Goal: Answer question/provide support

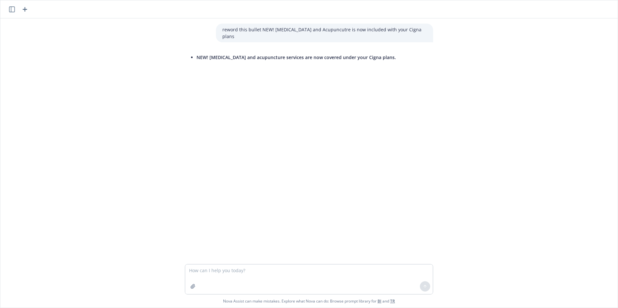
click at [21, 8] on div at bounding box center [18, 9] width 21 height 8
click at [25, 9] on icon "button" at bounding box center [25, 9] width 5 height 5
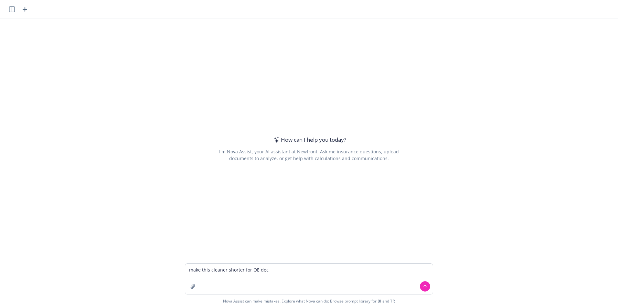
type textarea "make this cleaner shorter for OE deck"
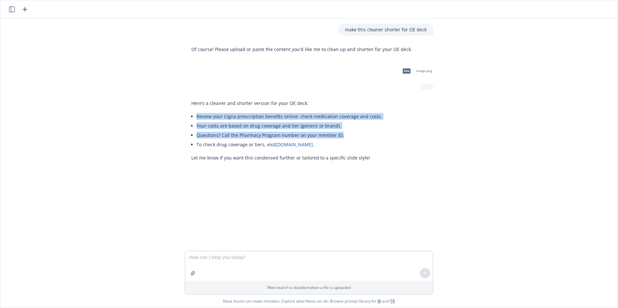
drag, startPoint x: 339, startPoint y: 134, endPoint x: 191, endPoint y: 115, distance: 149.5
click at [191, 115] on div "Here’s a cleaner and shorter version for your OE deck: Review your Cigna prescr…" at bounding box center [287, 130] width 204 height 67
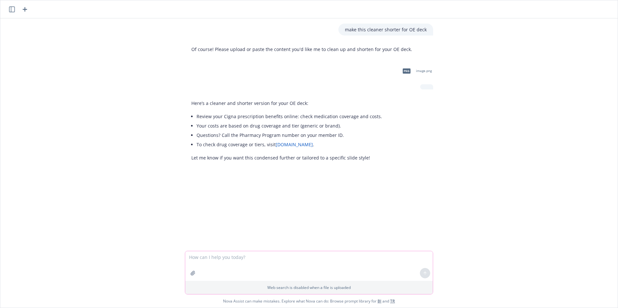
click at [309, 271] on textarea at bounding box center [309, 266] width 248 height 30
type textarea "something else, the slide is called prescription resources"
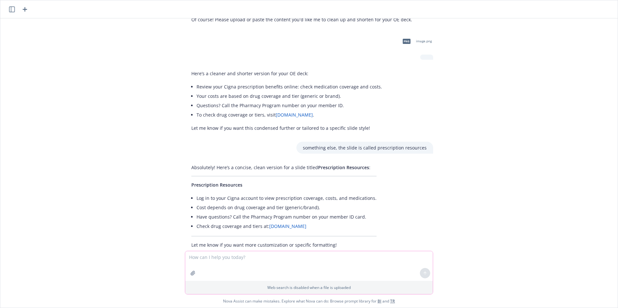
scroll to position [45, 0]
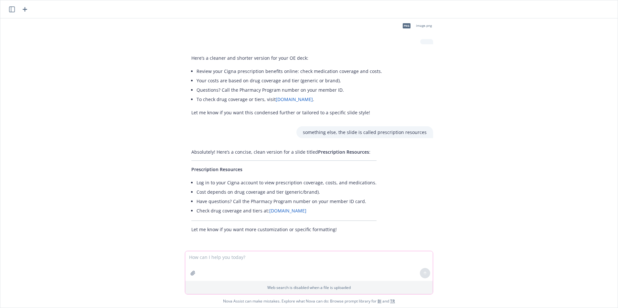
click at [250, 259] on textarea at bounding box center [309, 266] width 248 height 30
type textarea "reword this"
paste textarea
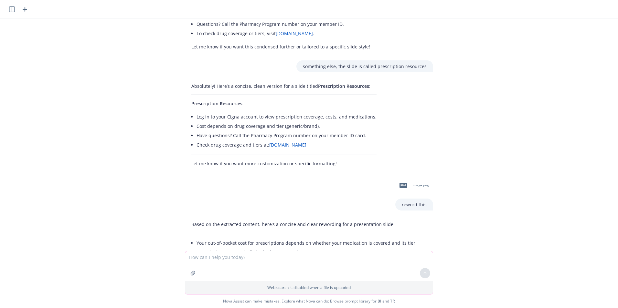
scroll to position [160, 0]
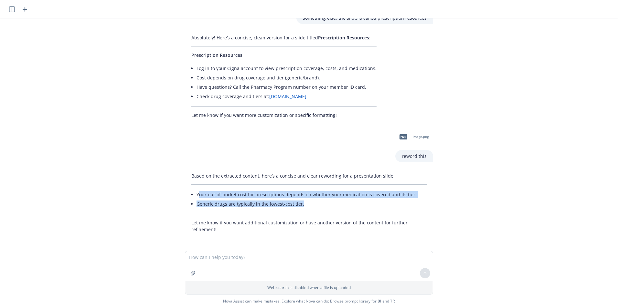
drag, startPoint x: 298, startPoint y: 205, endPoint x: 194, endPoint y: 194, distance: 104.3
click at [196, 194] on ul "Your out-of-pocket cost for prescriptions depends on whether your medication is…" at bounding box center [311, 199] width 230 height 19
drag, startPoint x: 194, startPoint y: 194, endPoint x: 224, endPoint y: 199, distance: 30.2
copy ul "our out-of-pocket cost for prescriptions depends on whether your medication is …"
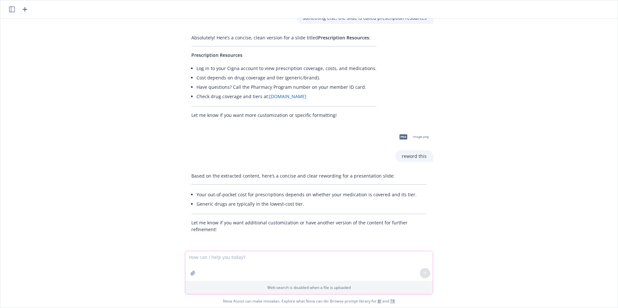
click at [223, 253] on textarea at bounding box center [309, 266] width 248 height 30
type textarea "reword this"
paste textarea
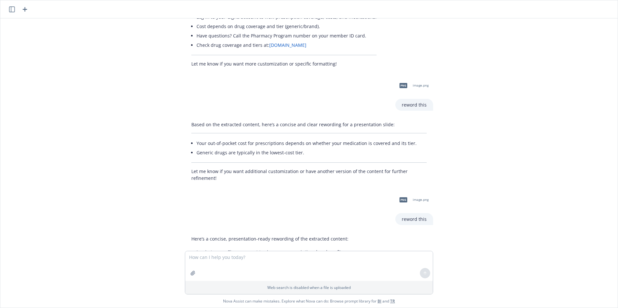
scroll to position [263, 0]
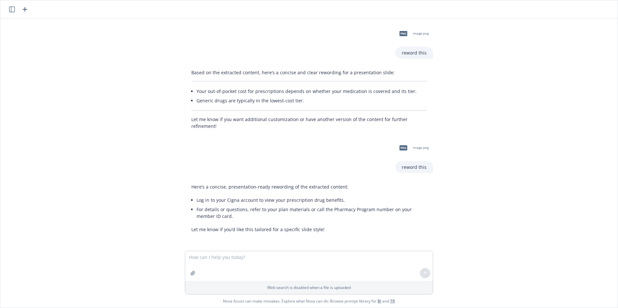
click at [225, 219] on li "For details or questions, refer to your plan materials or call the Pharmacy Pro…" at bounding box center [311, 213] width 230 height 16
click at [210, 218] on li "For details or questions, refer to your plan materials or call the Pharmacy Pro…" at bounding box center [311, 213] width 230 height 16
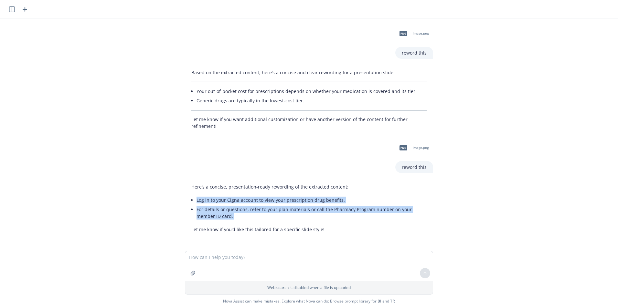
drag, startPoint x: 210, startPoint y: 218, endPoint x: 190, endPoint y: 203, distance: 25.1
click at [190, 203] on div "Here’s a concise, presentation-ready rewording of the extracted content: Log in…" at bounding box center [309, 208] width 248 height 55
drag, startPoint x: 190, startPoint y: 203, endPoint x: 196, endPoint y: 204, distance: 6.6
copy div "Log in to your Cigna account to view your prescription drug benefits. For detai…"
